Goal: Check status: Check status

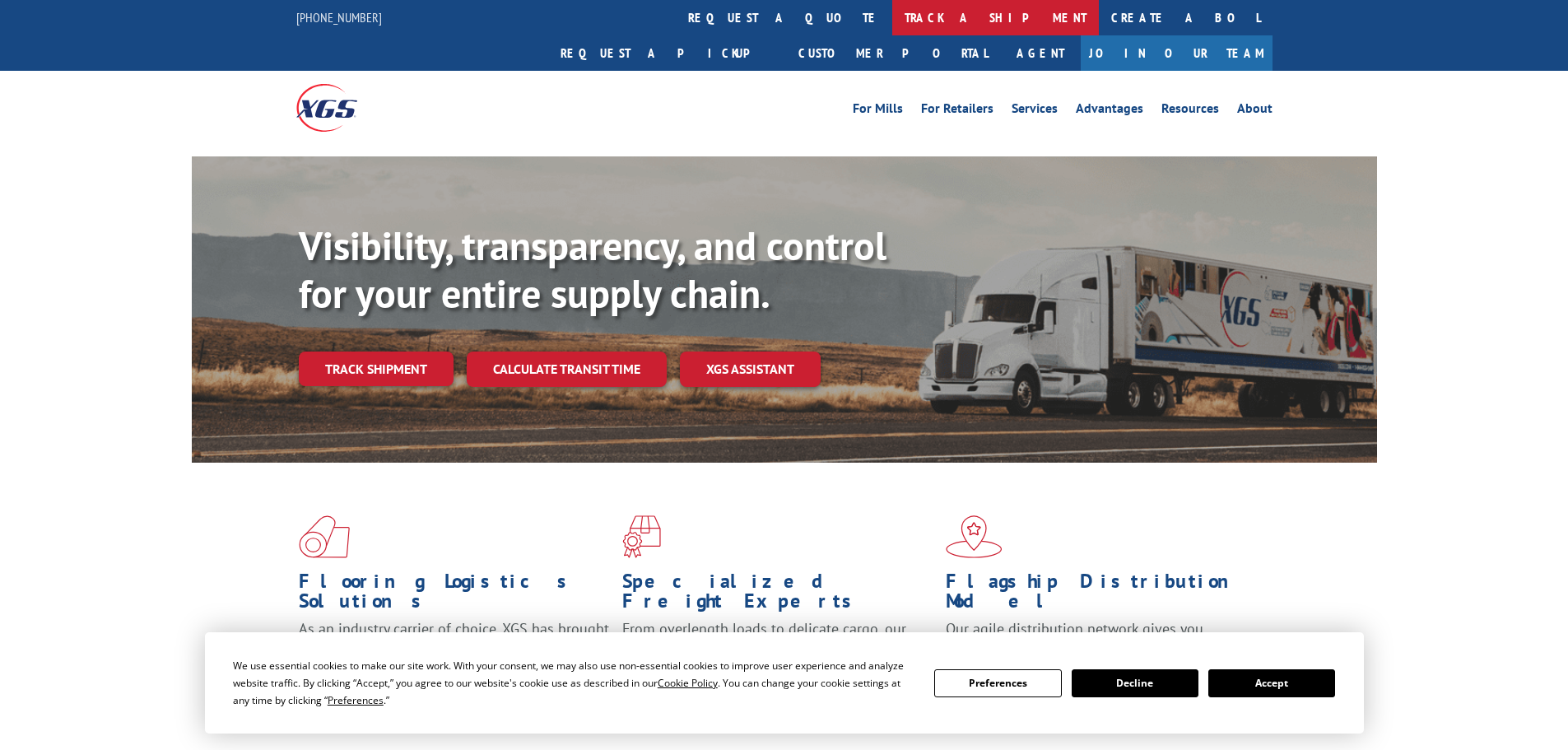
click at [893, 12] on link "track a shipment" at bounding box center [996, 17] width 206 height 35
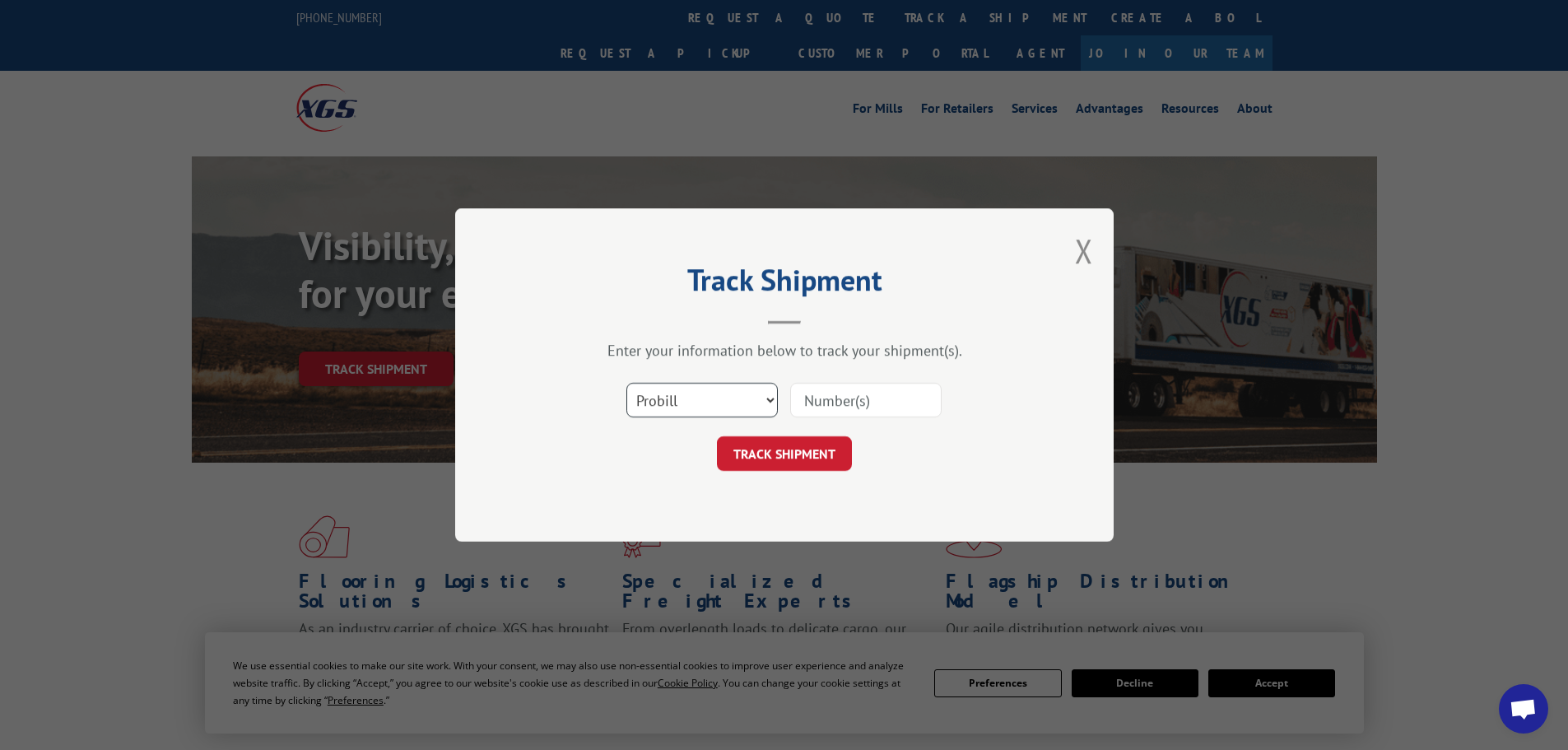
click at [694, 397] on select "Select category... Probill BOL PO" at bounding box center [702, 400] width 151 height 35
select select "po"
click at [627, 382] on select "Select category... Probill BOL PO" at bounding box center [702, 400] width 151 height 35
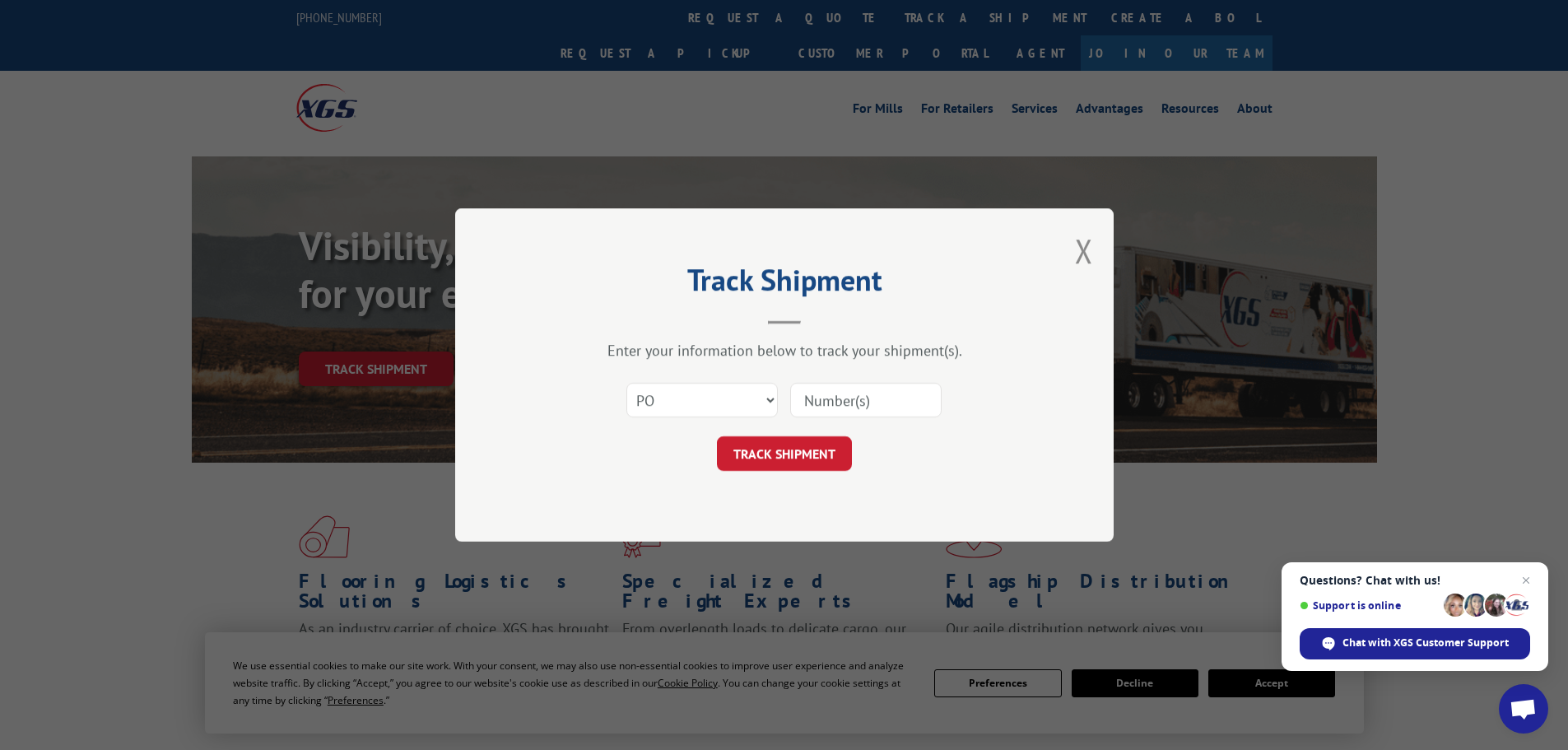
click at [869, 389] on input at bounding box center [865, 400] width 151 height 35
paste input "13505782"
type input "13505782"
click at [783, 464] on button "TRACK SHIPMENT" at bounding box center [784, 453] width 135 height 35
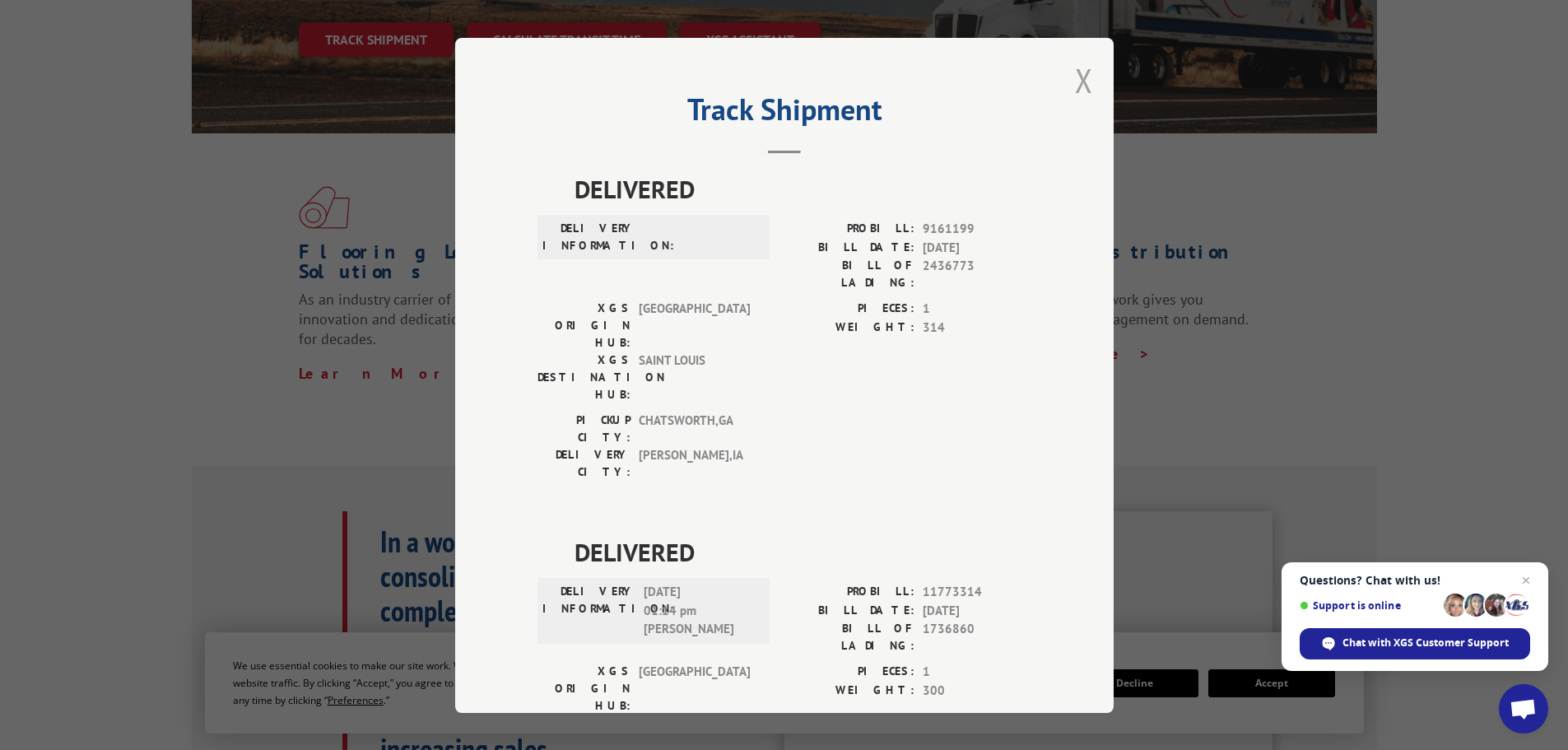
click at [1076, 71] on button "Close modal" at bounding box center [1084, 80] width 18 height 44
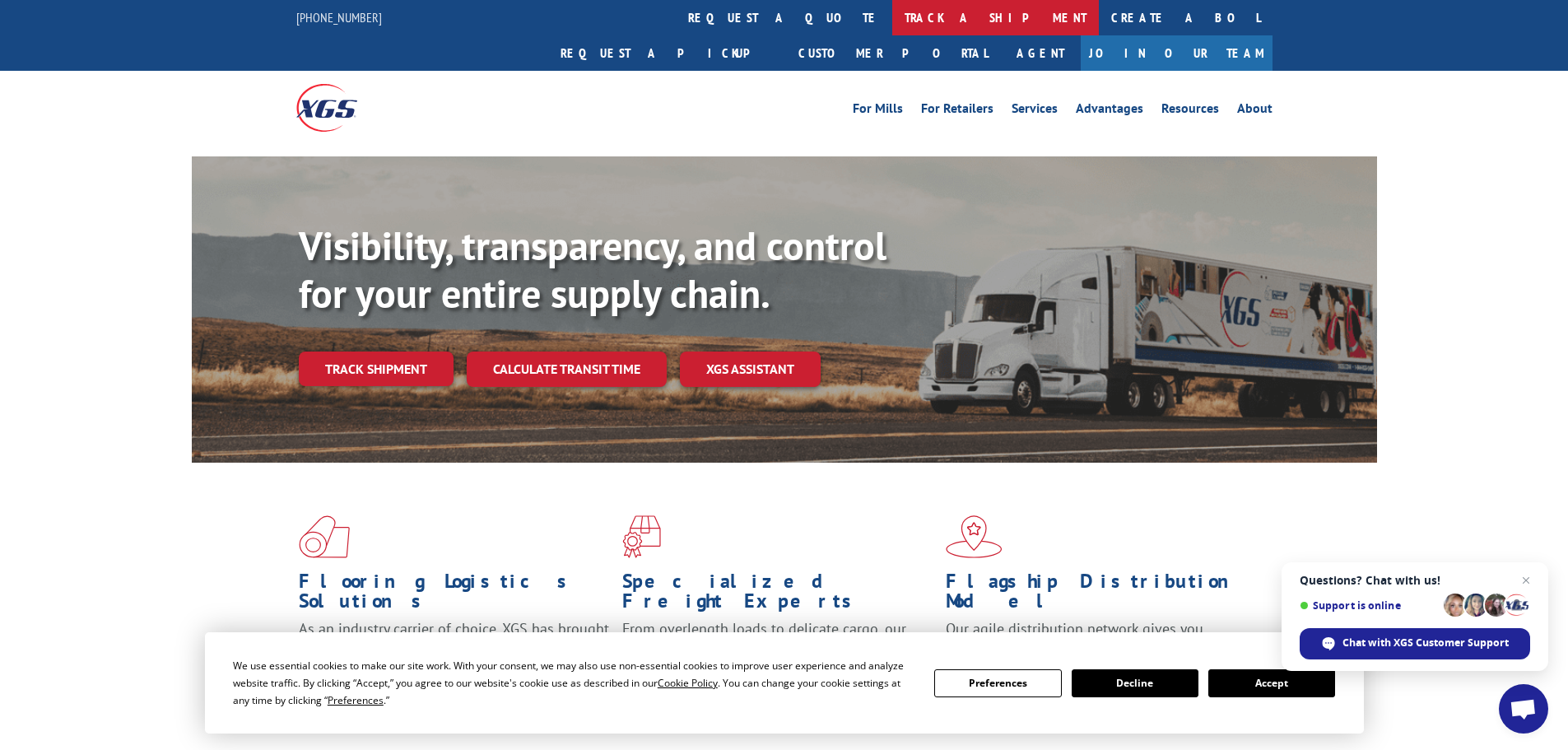
click at [893, 16] on link "track a shipment" at bounding box center [996, 17] width 206 height 35
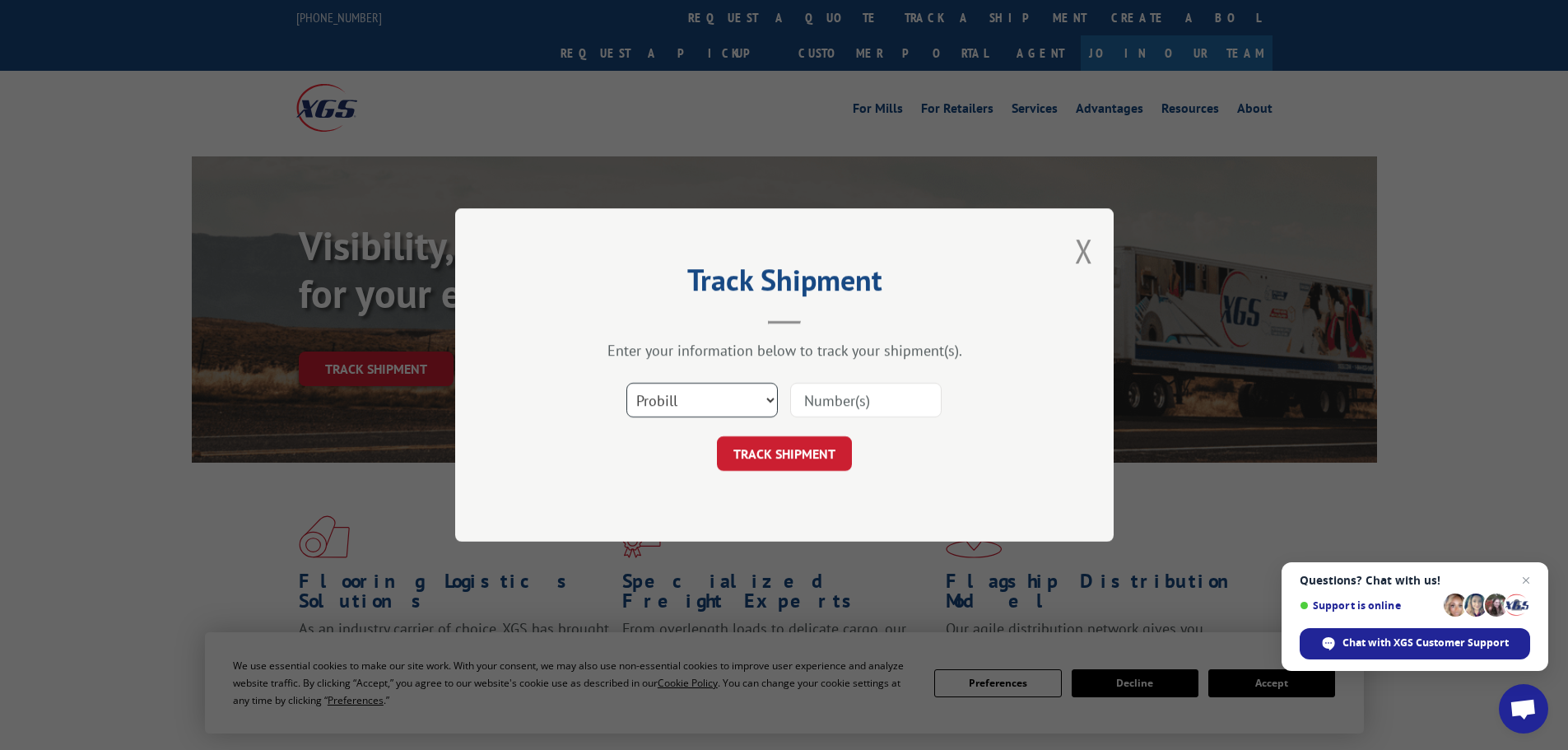
click at [674, 395] on select "Select category... Probill BOL PO" at bounding box center [702, 400] width 151 height 35
select select "po"
click at [627, 382] on select "Select category... Probill BOL PO" at bounding box center [702, 400] width 151 height 35
click at [831, 388] on input at bounding box center [865, 400] width 151 height 35
paste input "13505793"
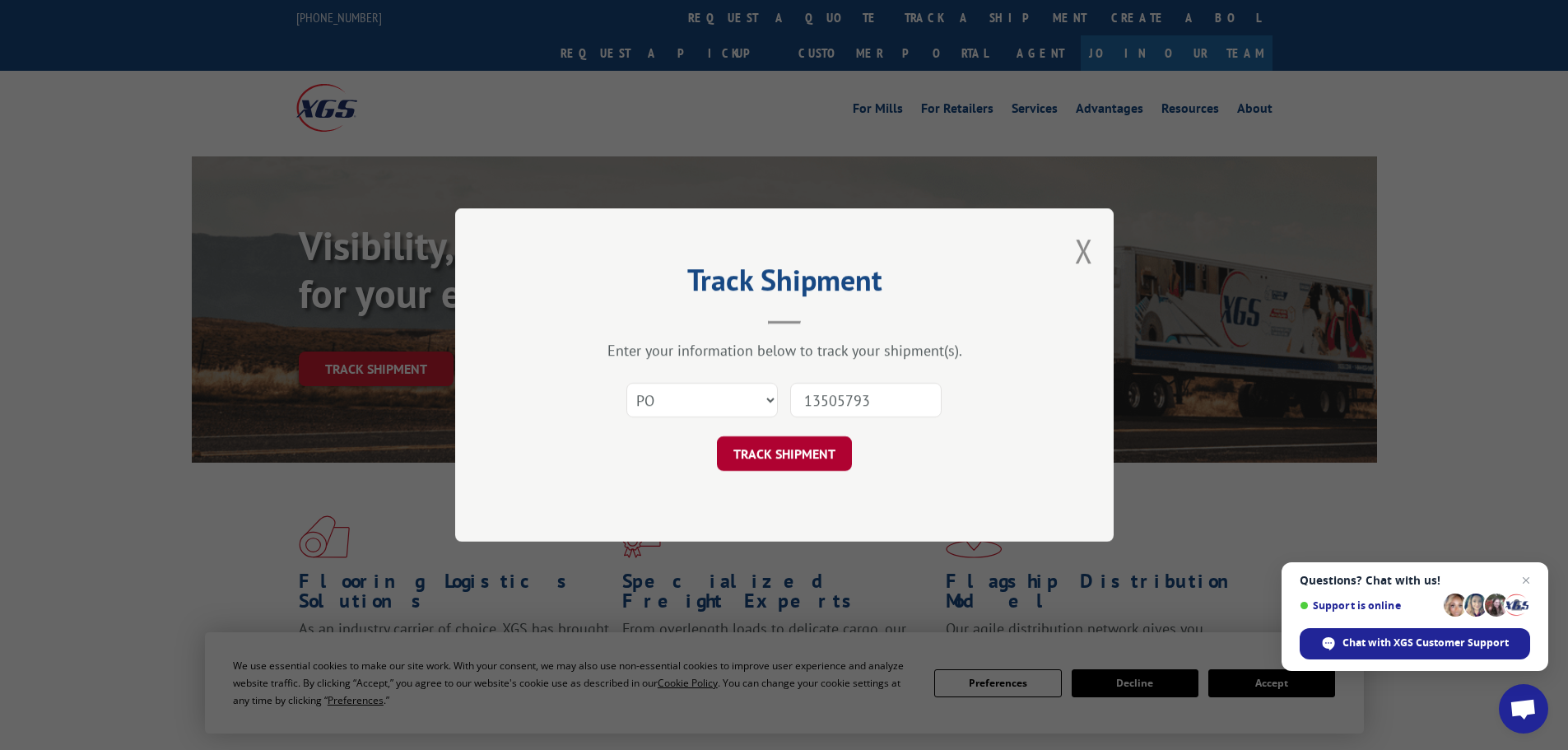
type input "13505793"
click at [810, 446] on button "TRACK SHIPMENT" at bounding box center [784, 453] width 135 height 35
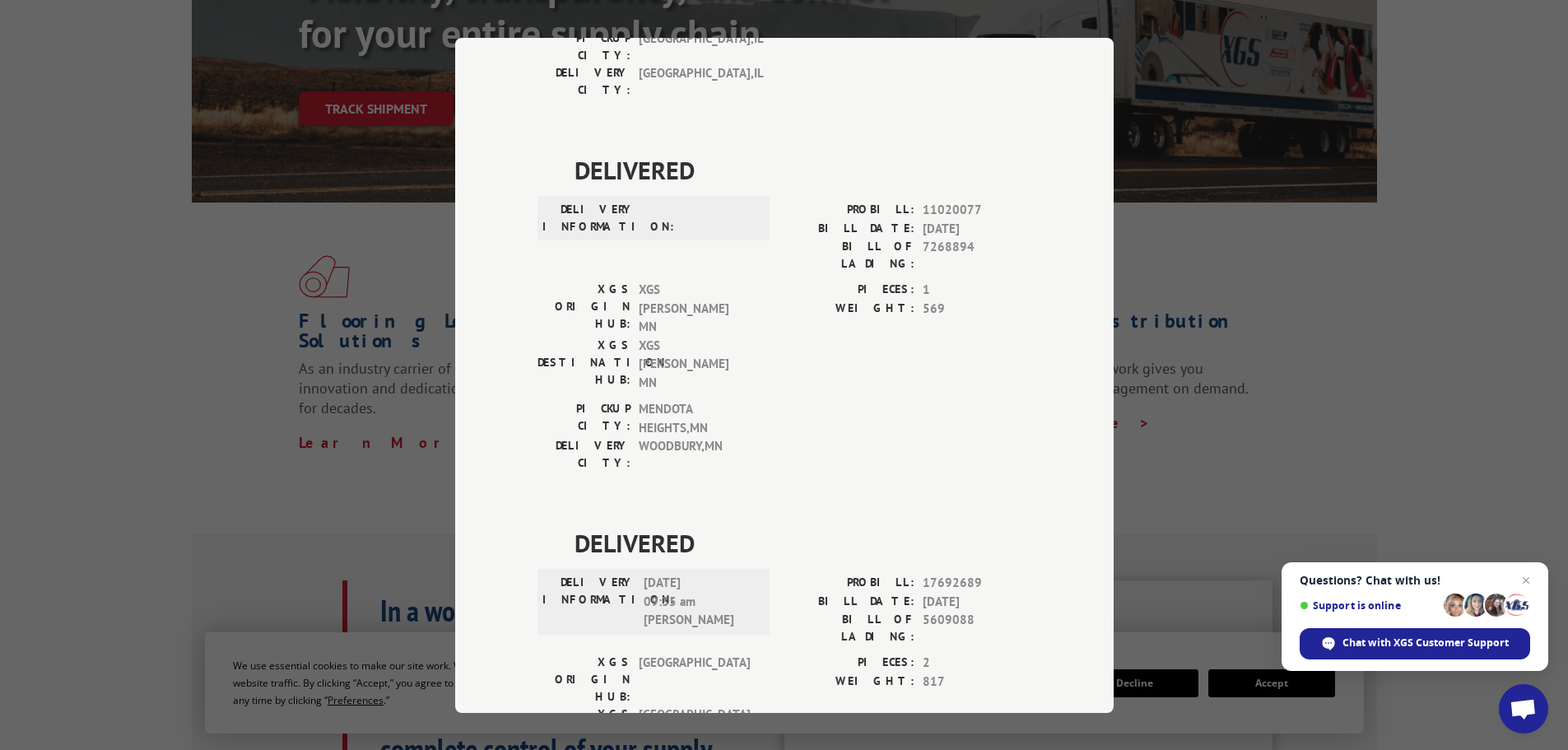
scroll to position [329, 0]
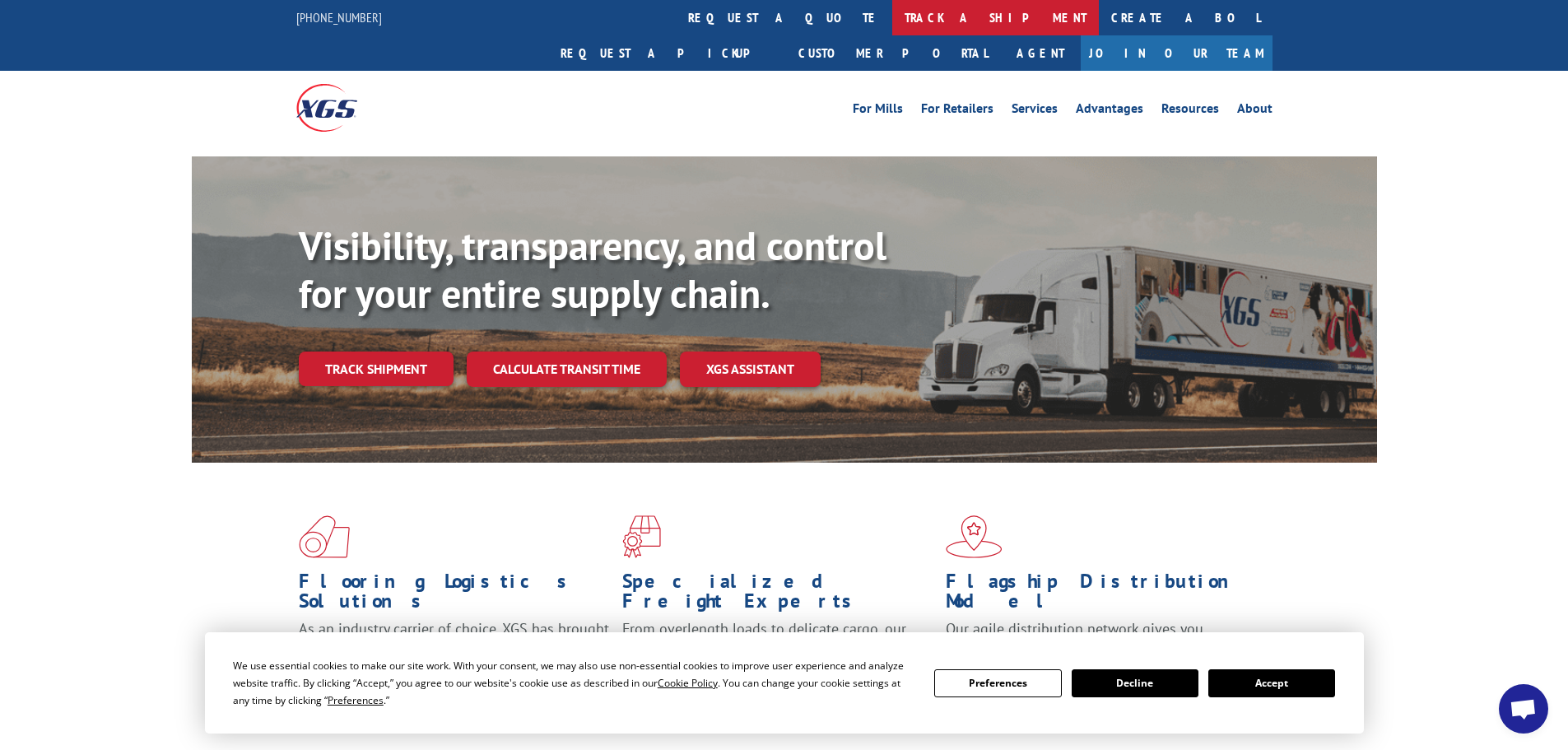
click at [893, 11] on link "track a shipment" at bounding box center [996, 17] width 206 height 35
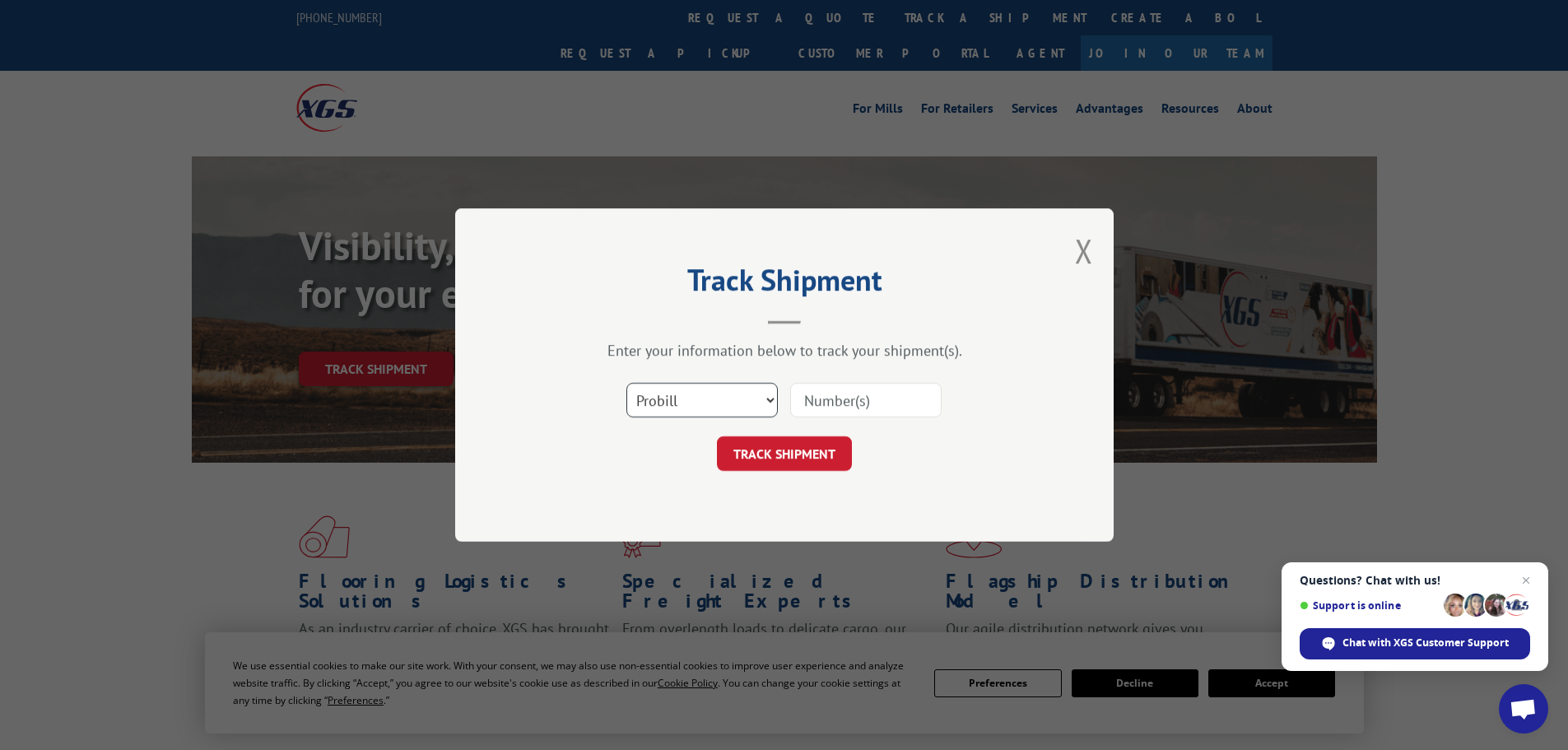
click at [666, 401] on select "Select category... Probill BOL PO" at bounding box center [702, 400] width 151 height 35
select select "po"
click at [627, 382] on select "Select category... Probill BOL PO" at bounding box center [702, 400] width 151 height 35
click at [834, 397] on input at bounding box center [865, 400] width 151 height 35
paste input "13505825"
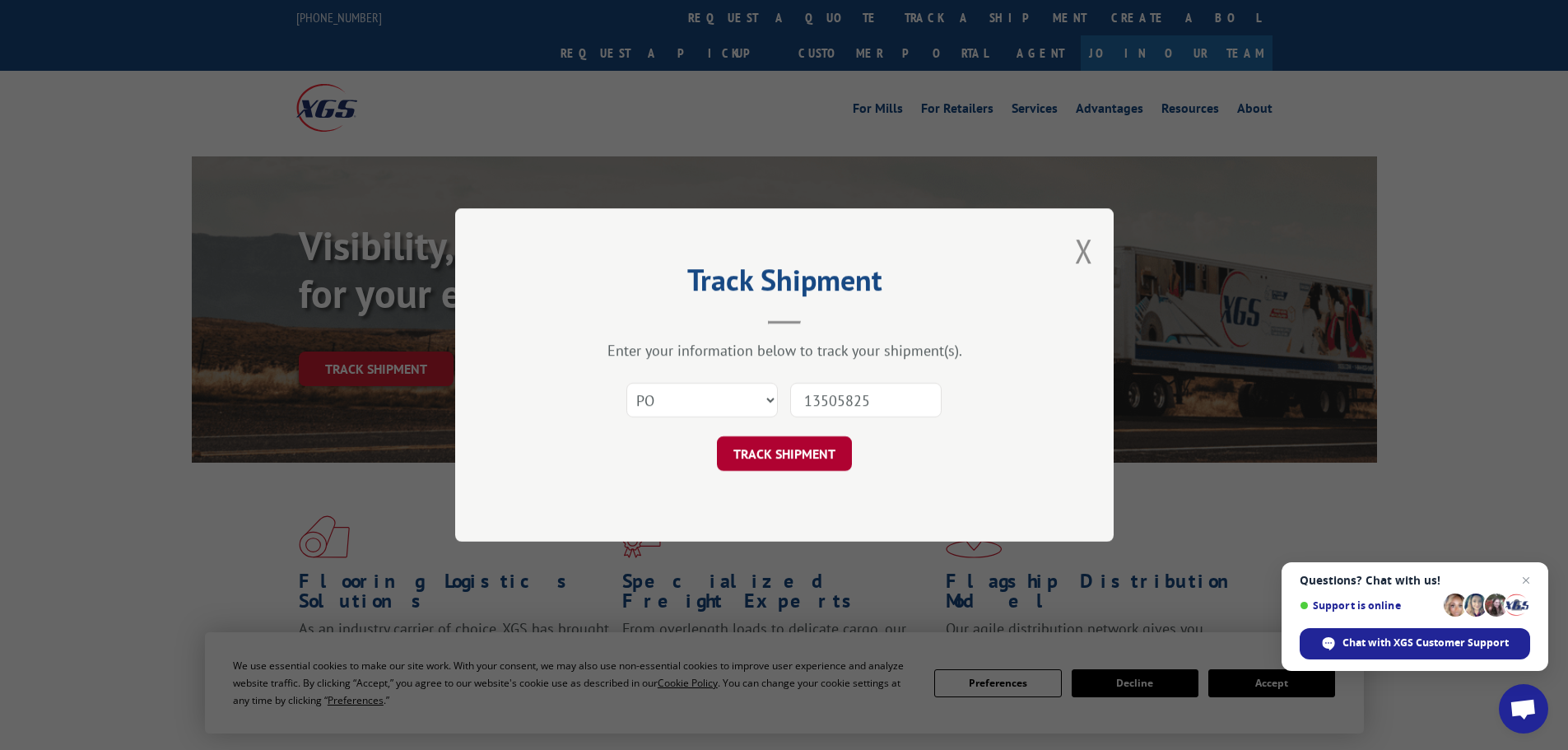
type input "13505825"
click at [769, 451] on button "TRACK SHIPMENT" at bounding box center [784, 453] width 135 height 35
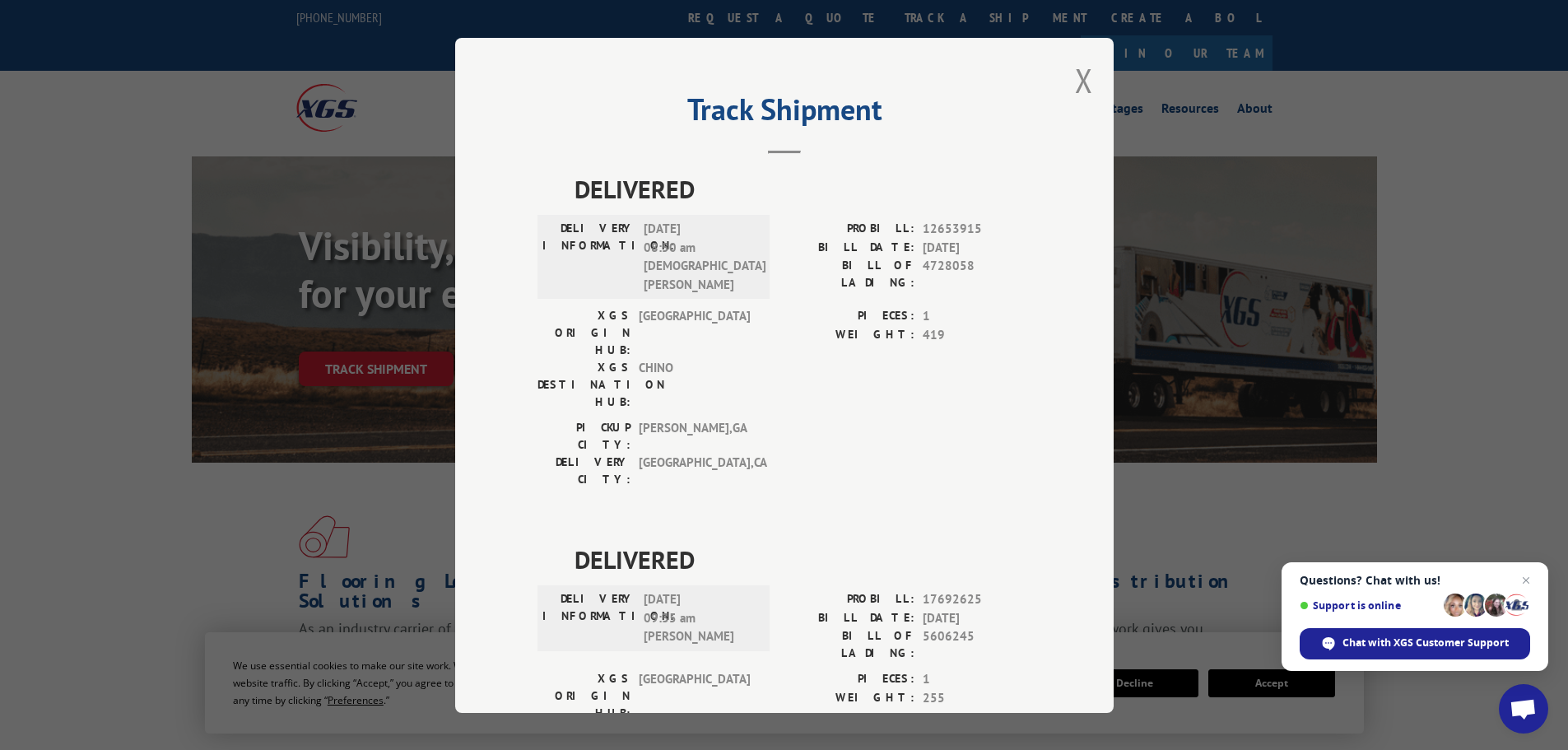
scroll to position [85, 0]
